Goal: Task Accomplishment & Management: Manage account settings

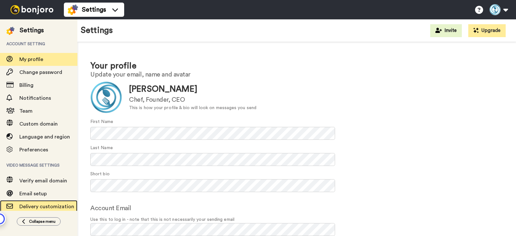
drag, startPoint x: 0, startPoint y: 0, endPoint x: 59, endPoint y: 203, distance: 211.6
click at [59, 203] on span "Delivery customization" at bounding box center [48, 207] width 58 height 8
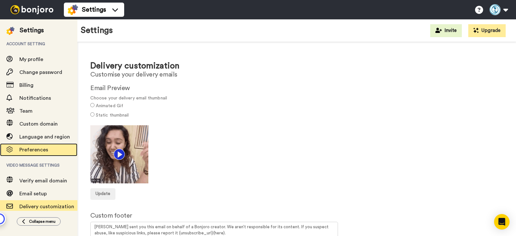
click at [45, 150] on span "Preferences" at bounding box center [33, 149] width 29 height 5
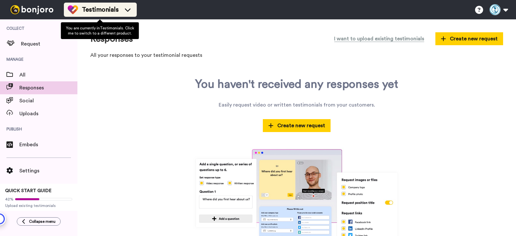
click at [126, 12] on icon at bounding box center [128, 9] width 10 height 6
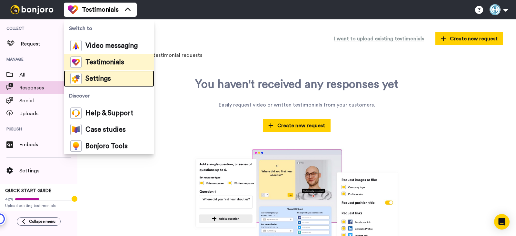
click at [120, 76] on li "Settings" at bounding box center [109, 78] width 90 height 16
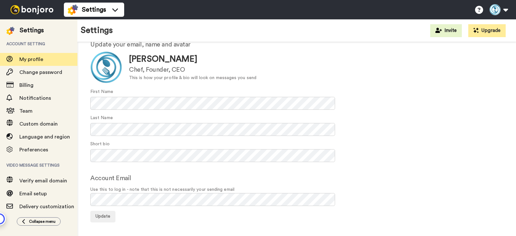
scroll to position [30, 0]
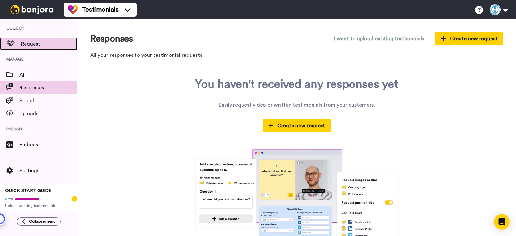
click at [39, 49] on div "Request" at bounding box center [38, 43] width 77 height 13
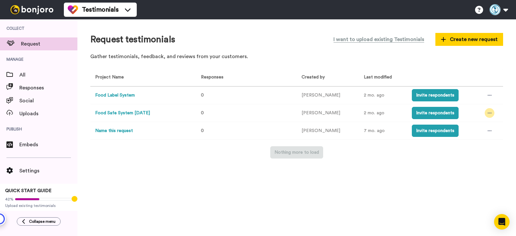
click at [491, 115] on div at bounding box center [490, 113] width 10 height 10
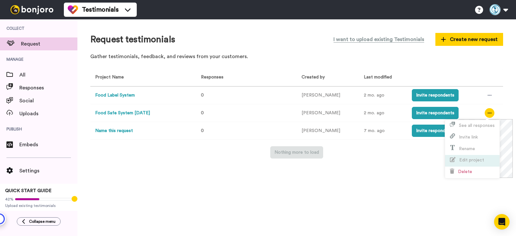
click at [479, 158] on span "Edit project" at bounding box center [472, 160] width 25 height 5
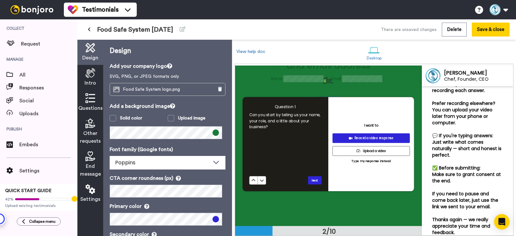
scroll to position [69, 0]
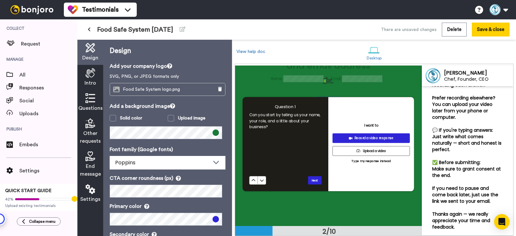
click at [91, 129] on div "Other requests" at bounding box center [90, 131] width 26 height 33
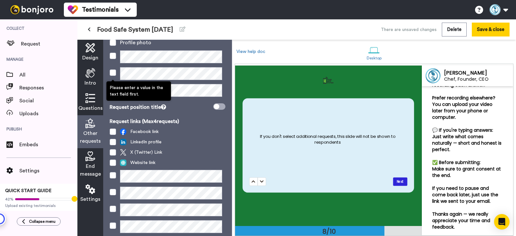
scroll to position [0, 0]
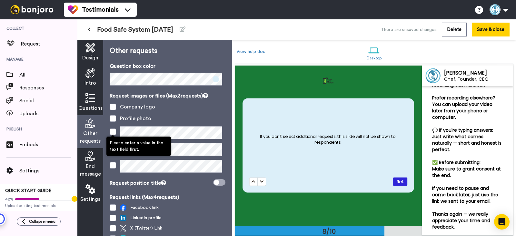
click at [172, 116] on div "Profile photo" at bounding box center [168, 119] width 116 height 8
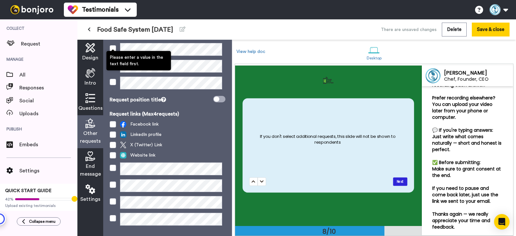
scroll to position [96, 0]
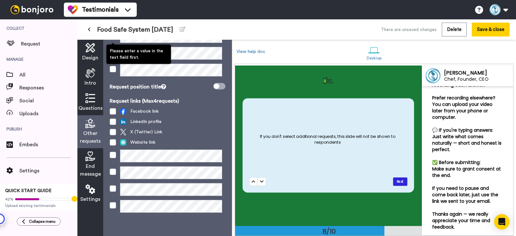
click at [92, 76] on icon at bounding box center [91, 73] width 10 height 10
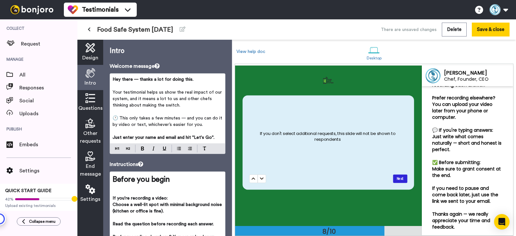
scroll to position [1126, 0]
click at [39, 45] on span "Request" at bounding box center [49, 44] width 56 height 8
